Goal: Task Accomplishment & Management: Manage account settings

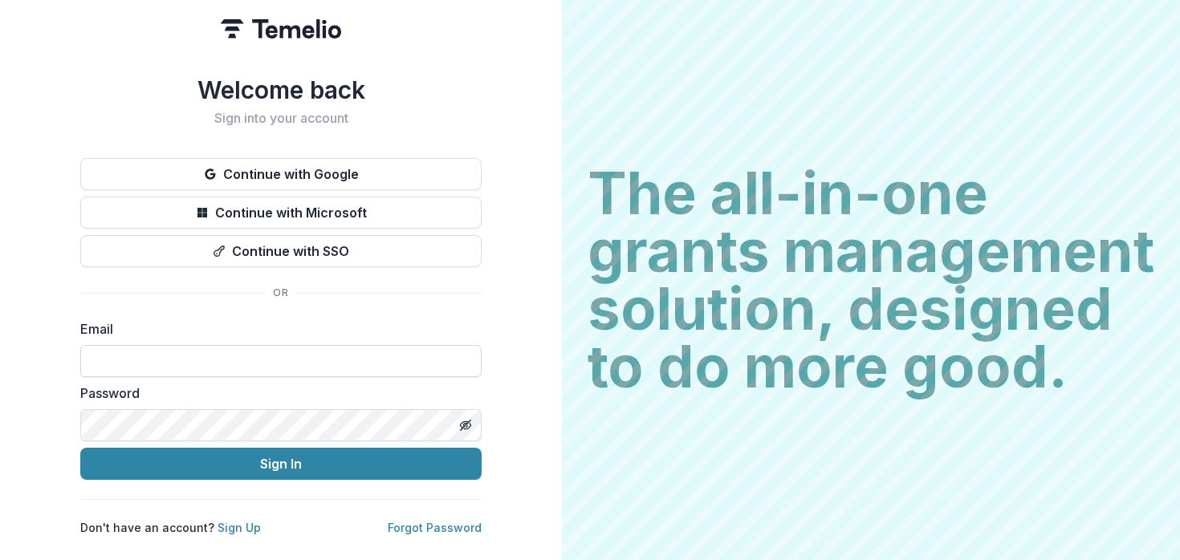
click at [204, 361] on input at bounding box center [280, 361] width 401 height 32
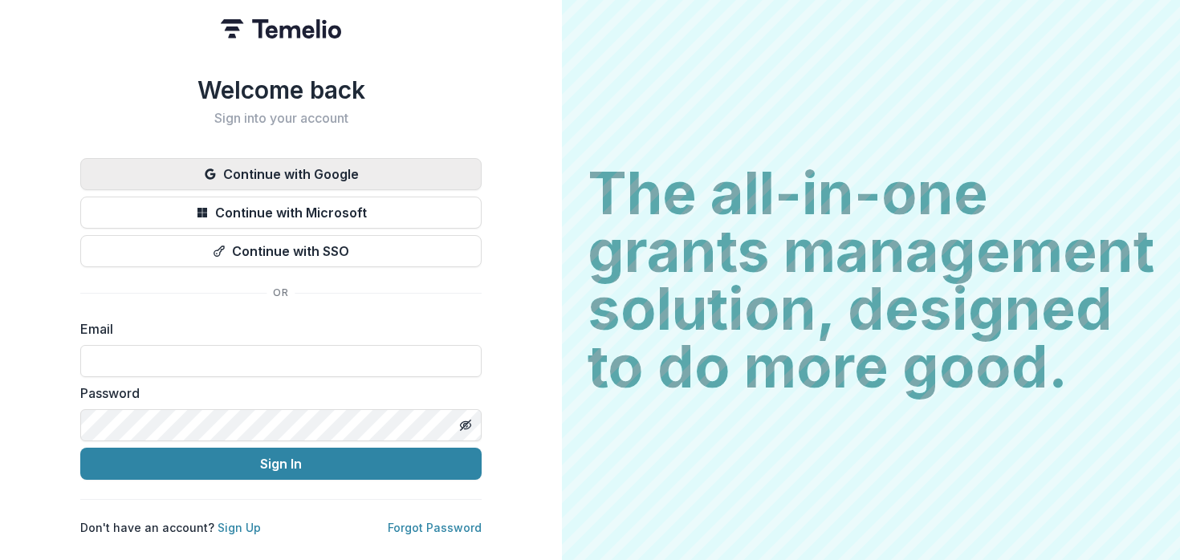
click at [258, 167] on button "Continue with Google" at bounding box center [280, 174] width 401 height 32
click at [291, 173] on button "Continue with Google" at bounding box center [280, 174] width 401 height 32
click at [331, 173] on button "Continue with Google" at bounding box center [280, 174] width 401 height 32
